Goal: Task Accomplishment & Management: Use online tool/utility

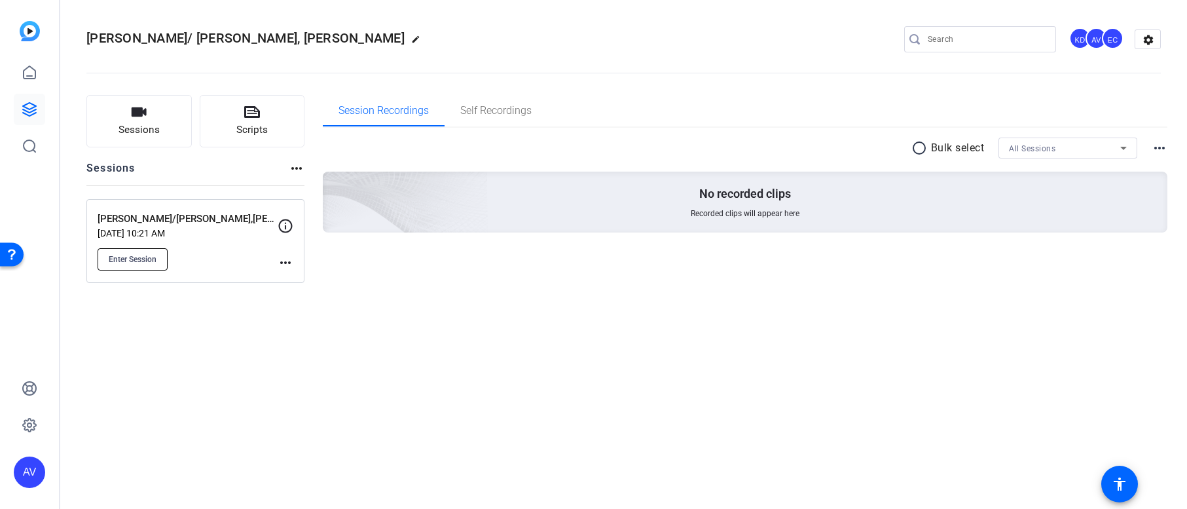
click at [102, 254] on button "Enter Session" at bounding box center [133, 259] width 70 height 22
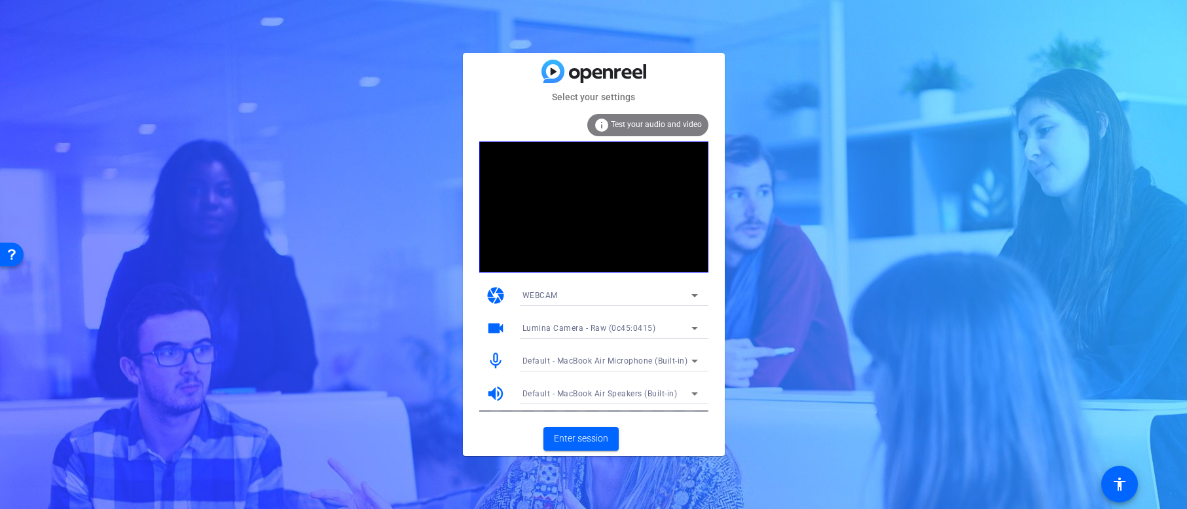
click at [597, 378] on div at bounding box center [610, 378] width 196 height 14
click at [592, 365] on div "Default - MacBook Air Microphone (Built-in)" at bounding box center [606, 360] width 169 height 16
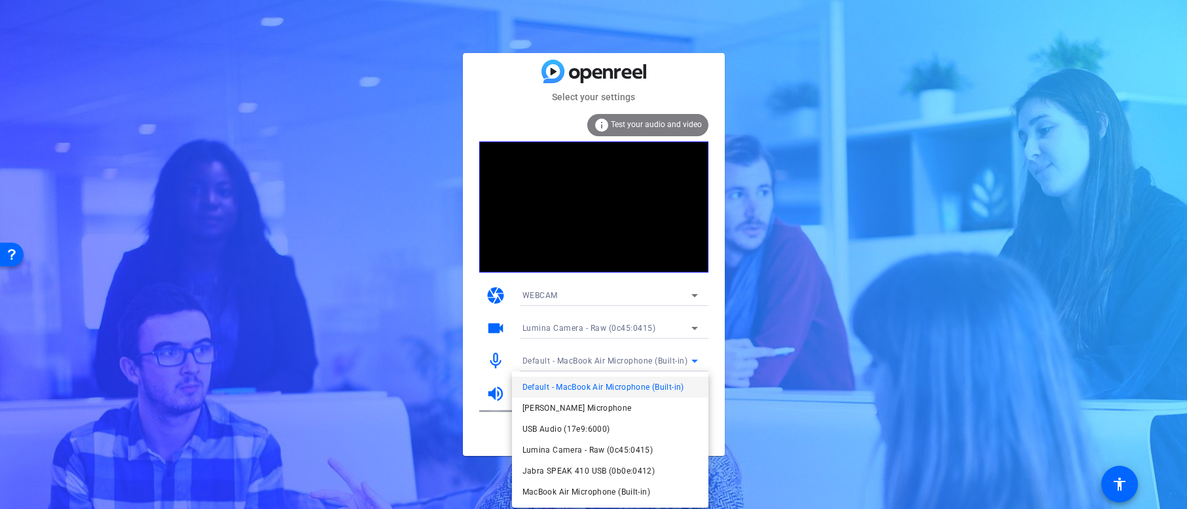
click at [738, 413] on div at bounding box center [593, 254] width 1187 height 509
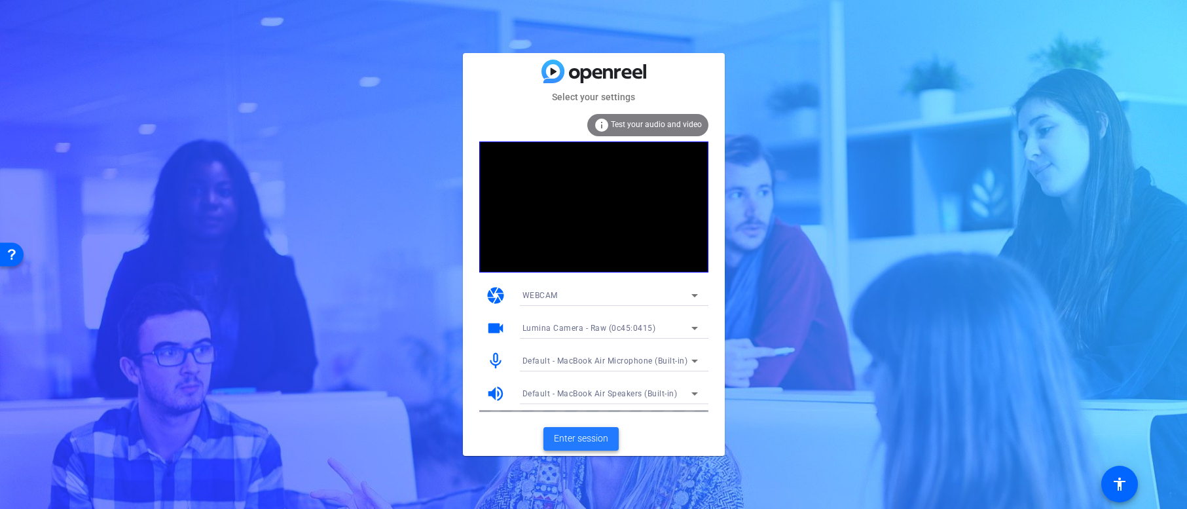
click at [582, 431] on span "Enter session" at bounding box center [581, 438] width 54 height 14
